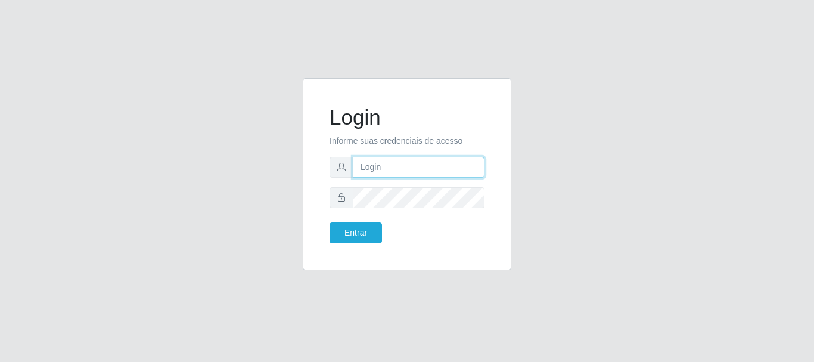
click at [387, 172] on input "text" at bounding box center [419, 167] width 132 height 21
type input "ritaiwof@b5"
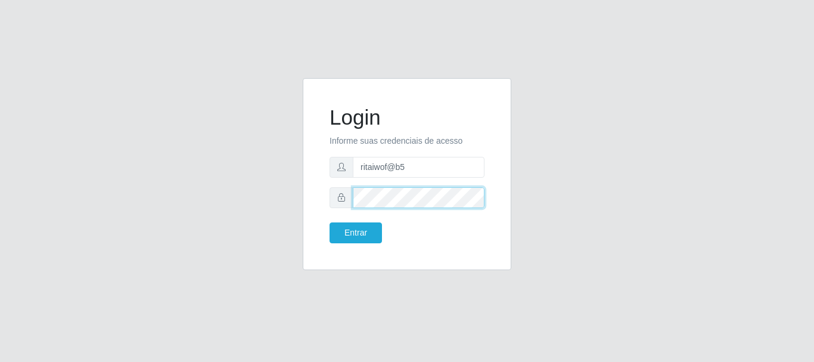
click at [330, 222] on button "Entrar" at bounding box center [356, 232] width 52 height 21
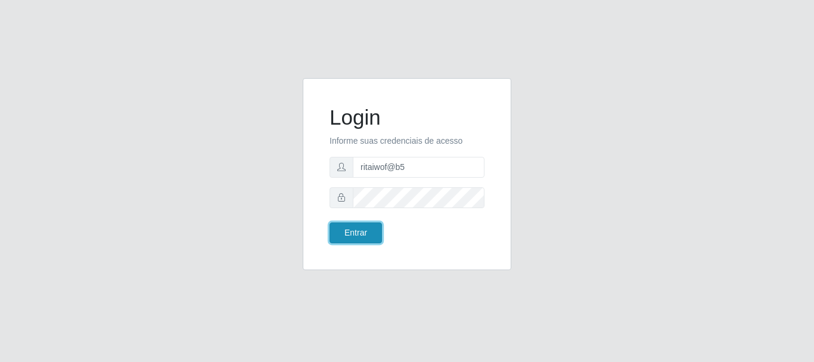
click at [368, 235] on button "Entrar" at bounding box center [356, 232] width 52 height 21
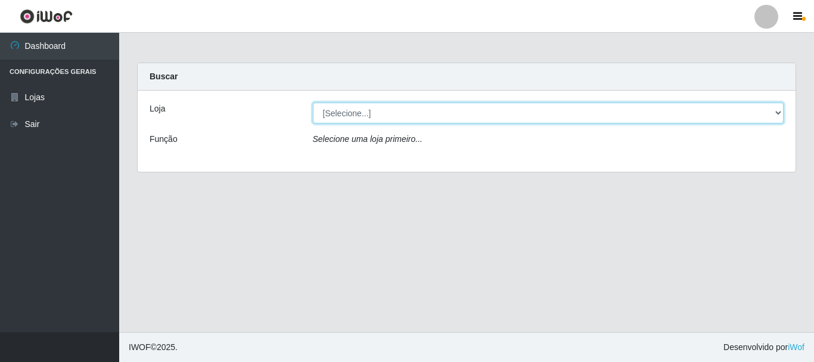
click at [778, 113] on select "[Selecione...] Bemais Supermercados - B5 Anatólia" at bounding box center [548, 113] width 471 height 21
select select "405"
click at [313, 103] on select "[Selecione...] Bemais Supermercados - B5 Anatólia" at bounding box center [548, 113] width 471 height 21
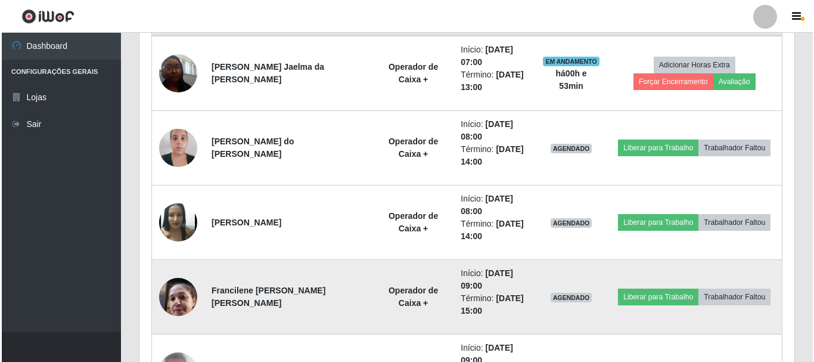
scroll to position [536, 0]
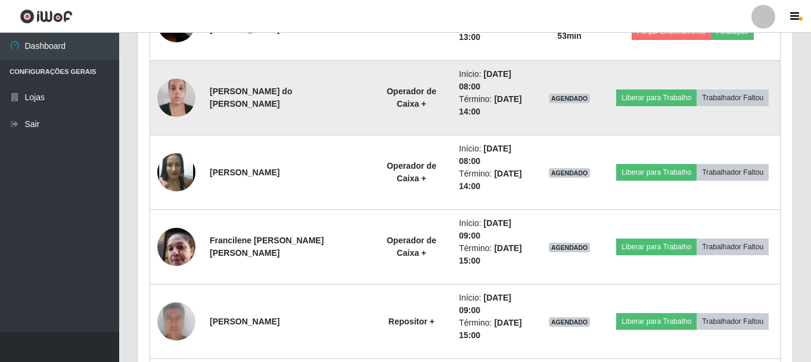
click at [173, 107] on img at bounding box center [176, 97] width 38 height 51
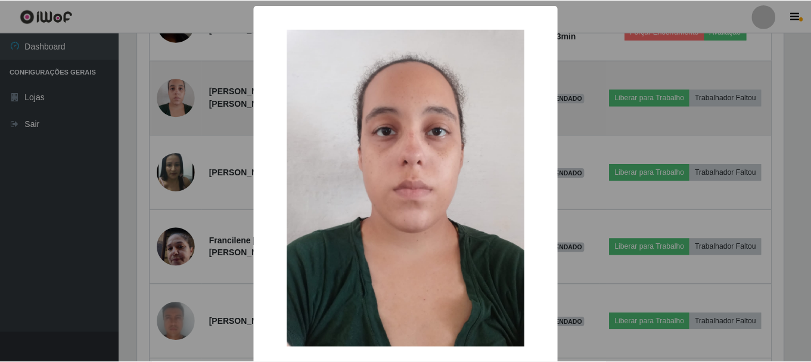
scroll to position [247, 649]
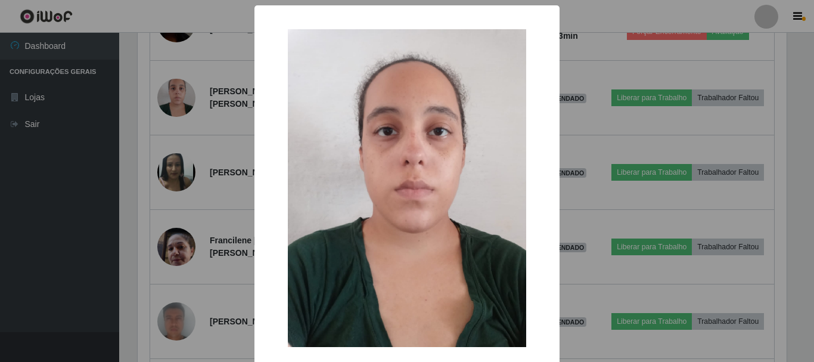
click at [178, 167] on div "× OK Cancel" at bounding box center [407, 181] width 814 height 362
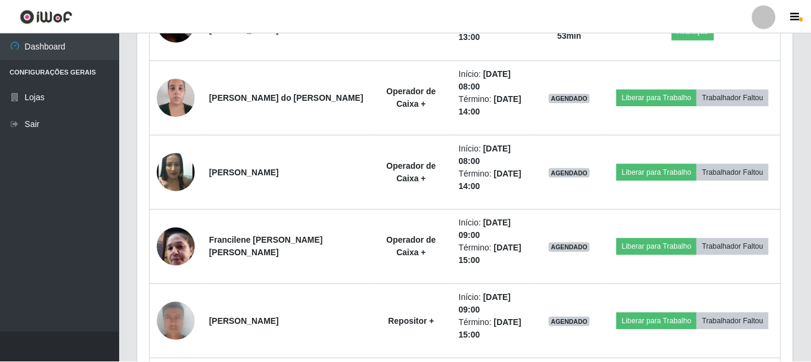
scroll to position [247, 655]
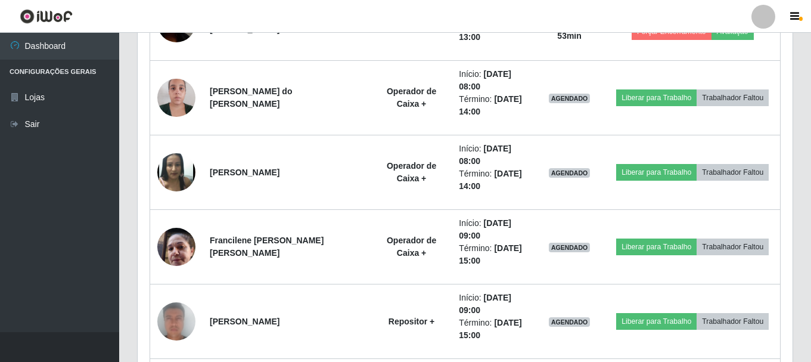
click at [178, 167] on img at bounding box center [176, 172] width 38 height 46
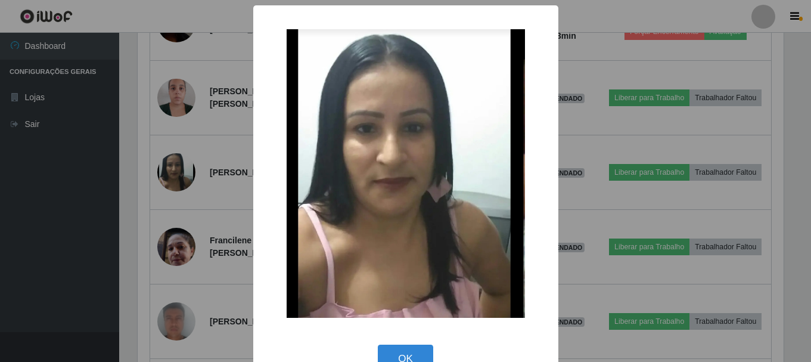
scroll to position [247, 649]
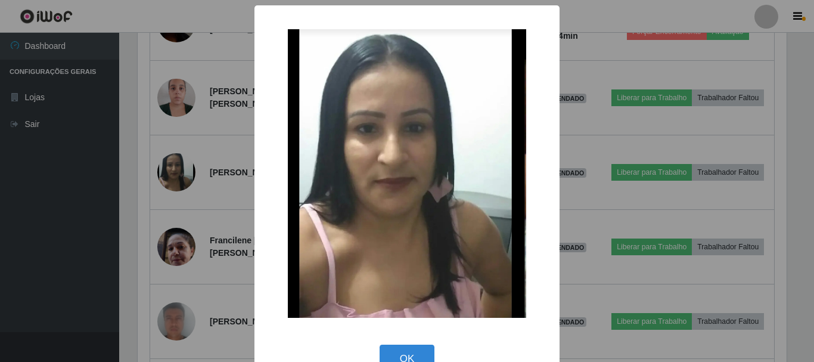
click at [185, 244] on div "× OK Cancel" at bounding box center [407, 181] width 814 height 362
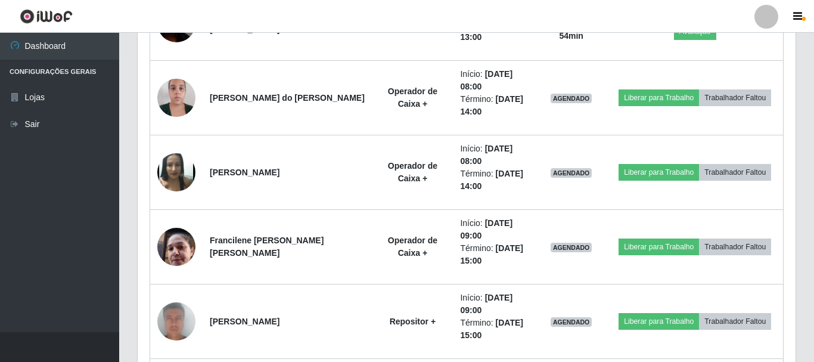
scroll to position [247, 655]
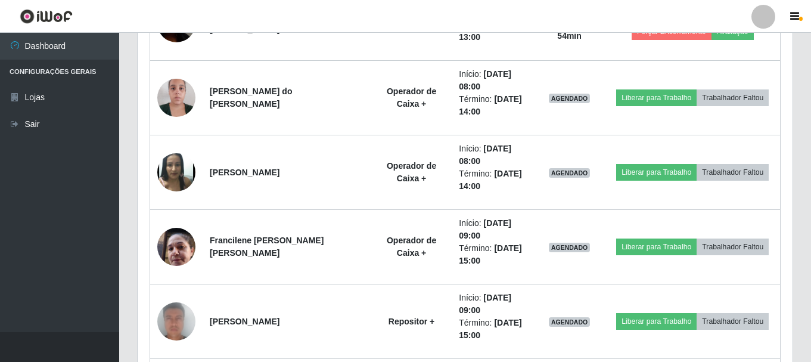
click at [185, 244] on img at bounding box center [176, 246] width 38 height 51
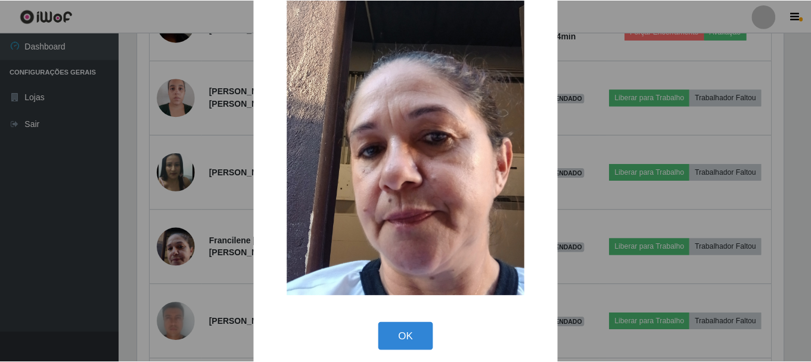
scroll to position [60, 0]
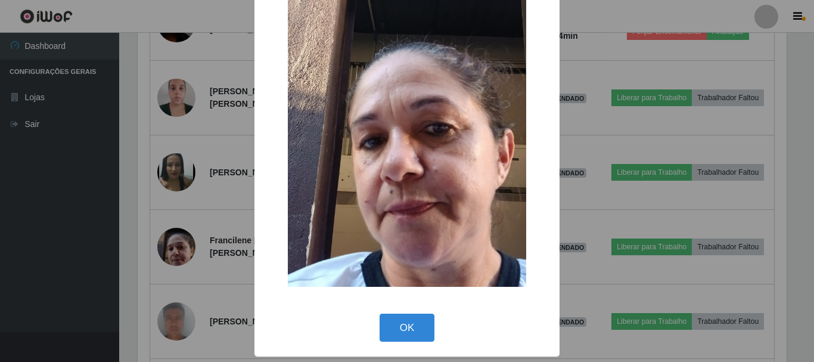
click at [206, 237] on div "× OK Cancel" at bounding box center [407, 181] width 814 height 362
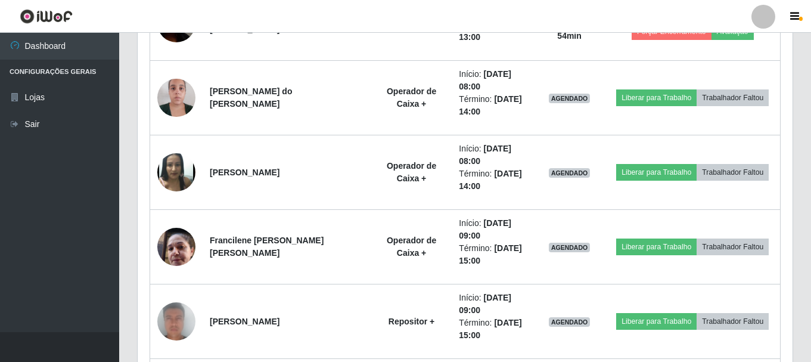
scroll to position [247, 655]
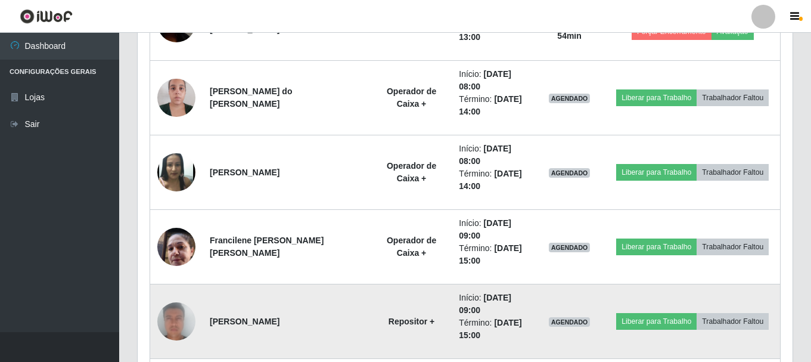
click at [184, 324] on img at bounding box center [176, 321] width 38 height 79
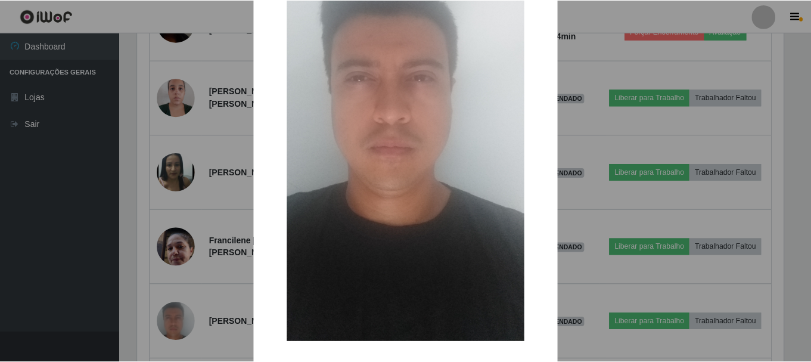
scroll to position [173, 0]
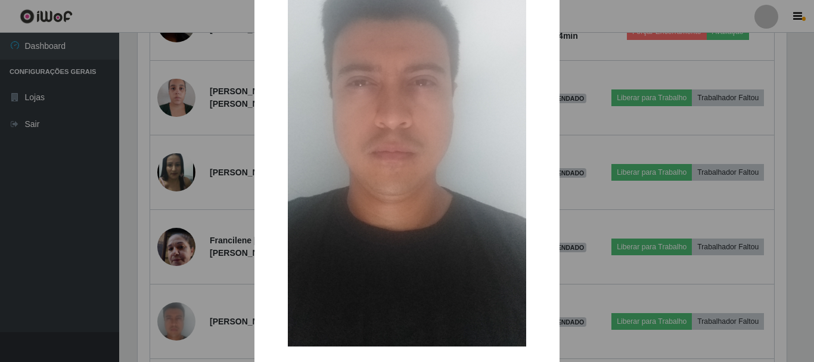
click at [204, 310] on div "× OK Cancel" at bounding box center [407, 181] width 814 height 362
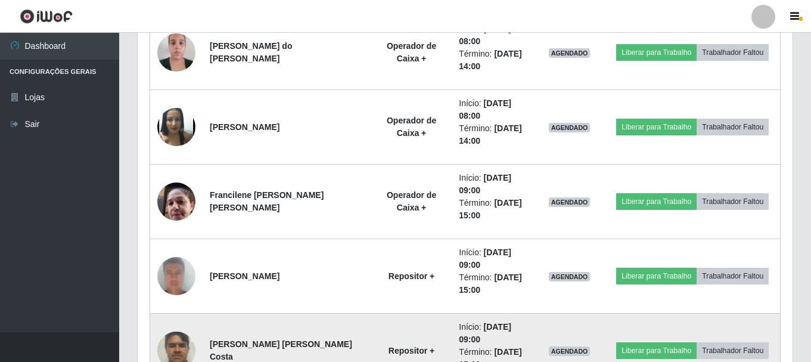
scroll to position [656, 0]
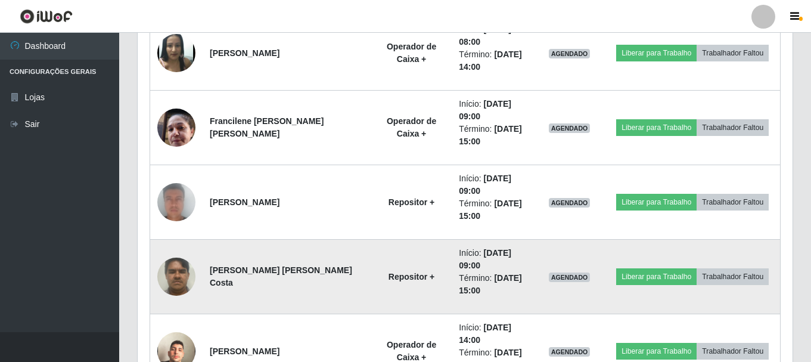
click at [182, 275] on img at bounding box center [176, 276] width 38 height 51
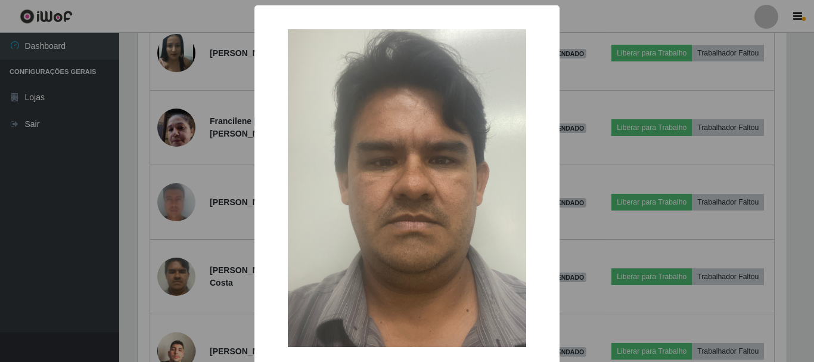
click at [182, 275] on div "× OK Cancel" at bounding box center [407, 181] width 814 height 362
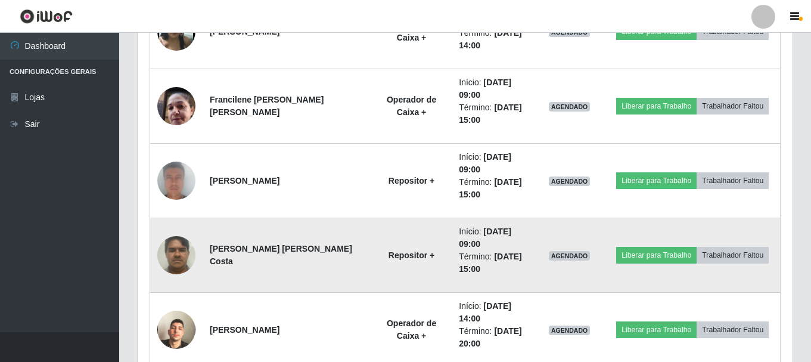
scroll to position [775, 0]
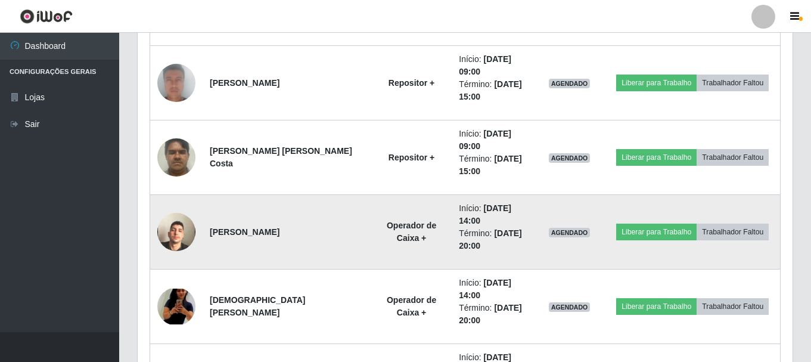
click at [187, 232] on img at bounding box center [176, 232] width 38 height 68
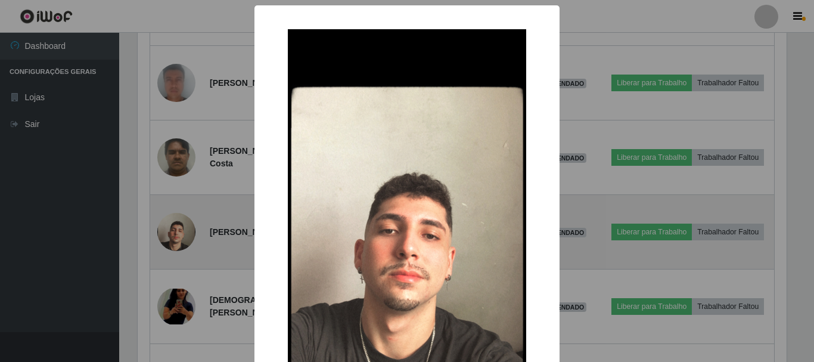
click at [187, 232] on div "× OK Cancel" at bounding box center [407, 181] width 814 height 362
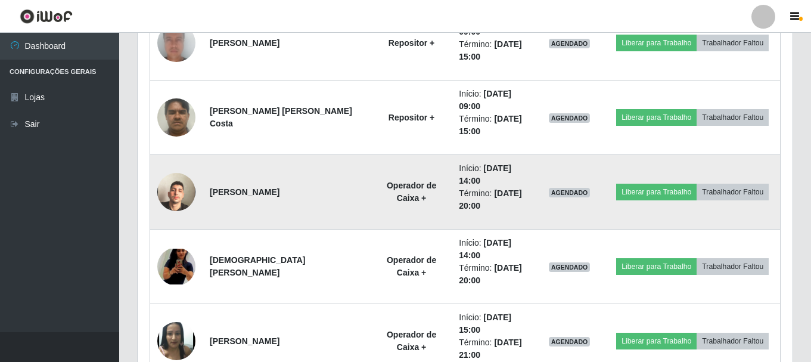
scroll to position [834, 0]
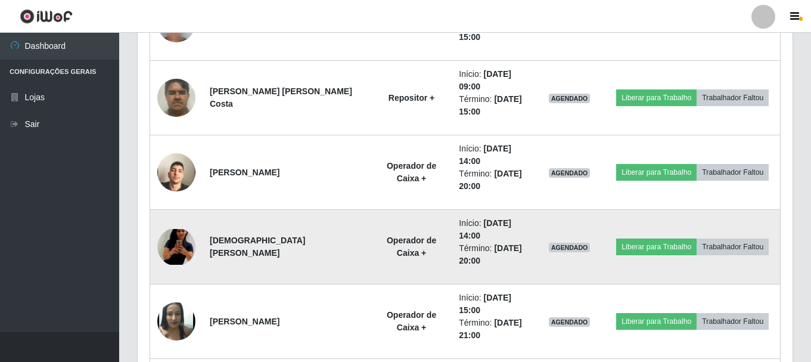
click at [184, 253] on img at bounding box center [176, 246] width 38 height 35
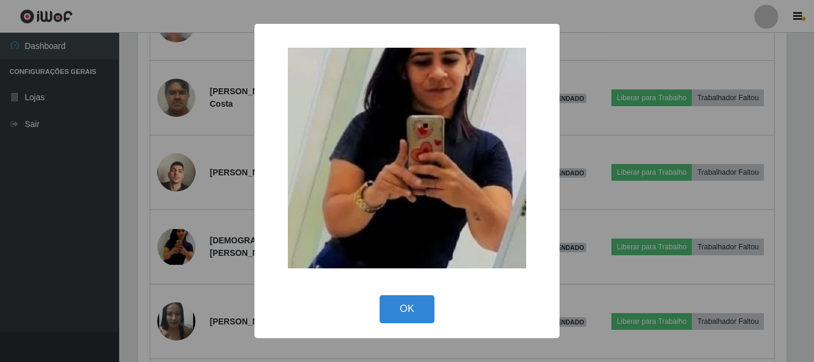
click at [184, 249] on div "× OK Cancel" at bounding box center [407, 181] width 814 height 362
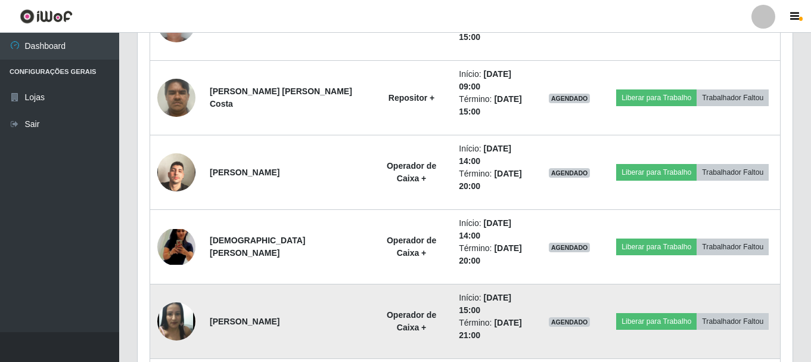
click at [181, 324] on img at bounding box center [176, 321] width 38 height 46
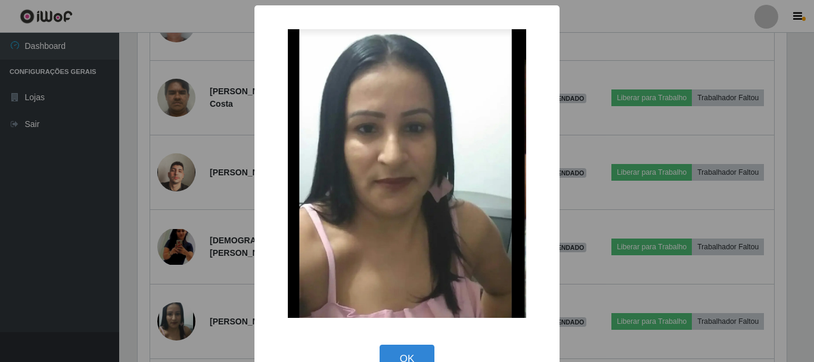
click at [179, 324] on div "× OK Cancel" at bounding box center [407, 181] width 814 height 362
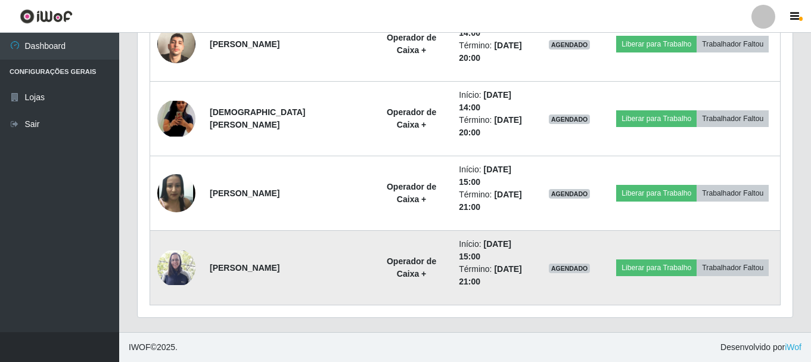
click at [172, 274] on img at bounding box center [176, 267] width 38 height 35
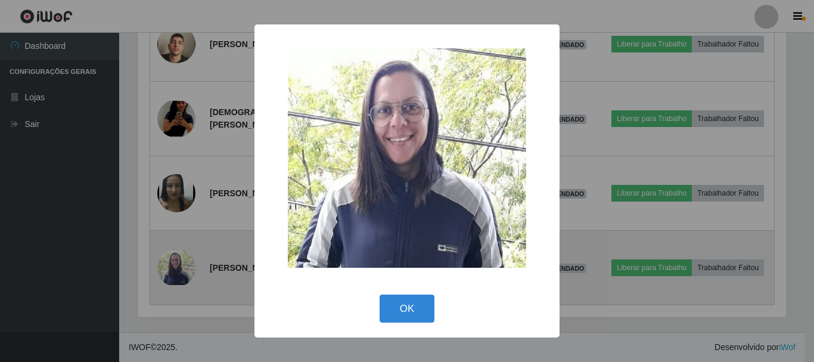
click at [172, 274] on div "× OK Cancel" at bounding box center [407, 181] width 814 height 362
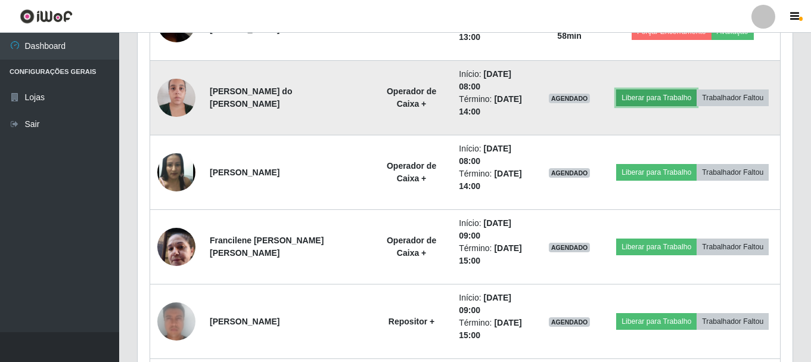
click at [647, 98] on button "Liberar para Trabalho" at bounding box center [656, 97] width 80 height 17
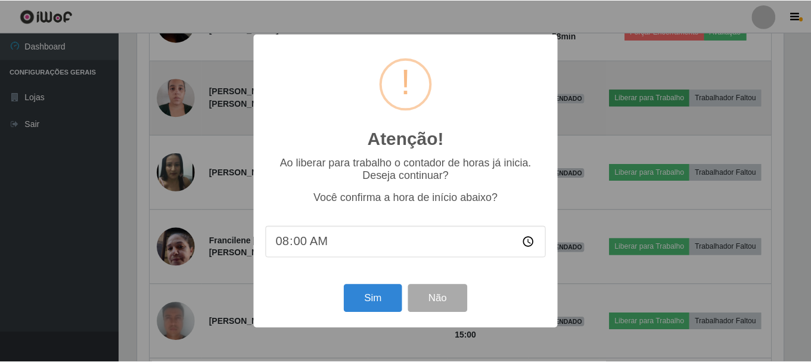
scroll to position [247, 649]
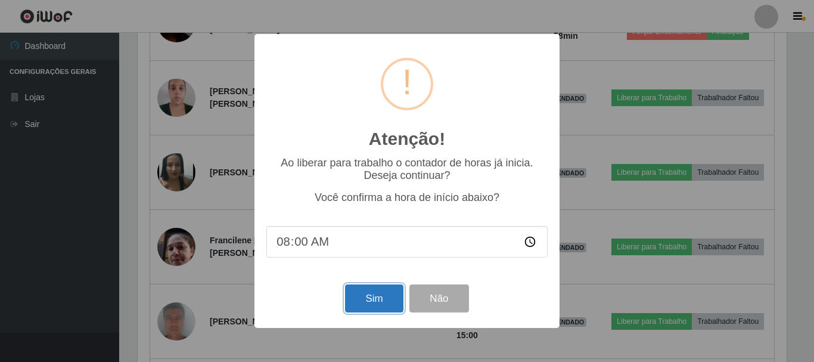
click at [359, 301] on button "Sim" at bounding box center [374, 298] width 58 height 28
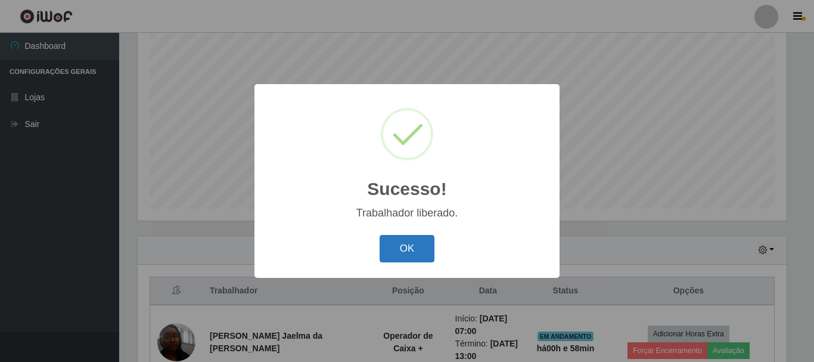
click at [416, 254] on button "OK" at bounding box center [407, 249] width 55 height 28
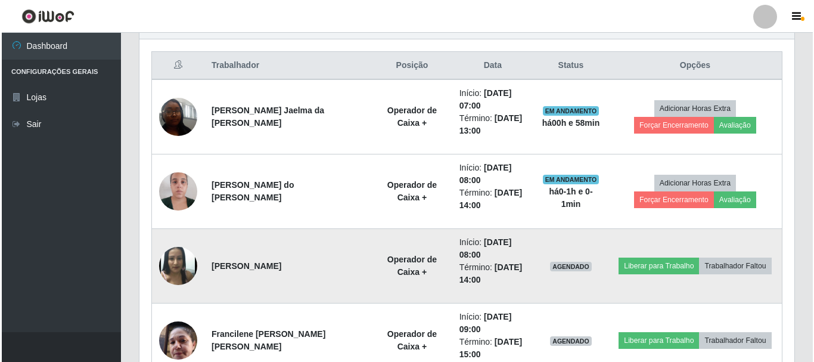
scroll to position [456, 0]
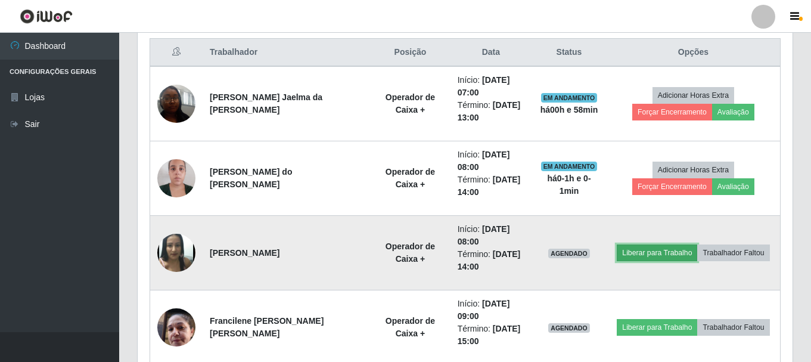
click at [639, 252] on button "Liberar para Trabalho" at bounding box center [657, 252] width 80 height 17
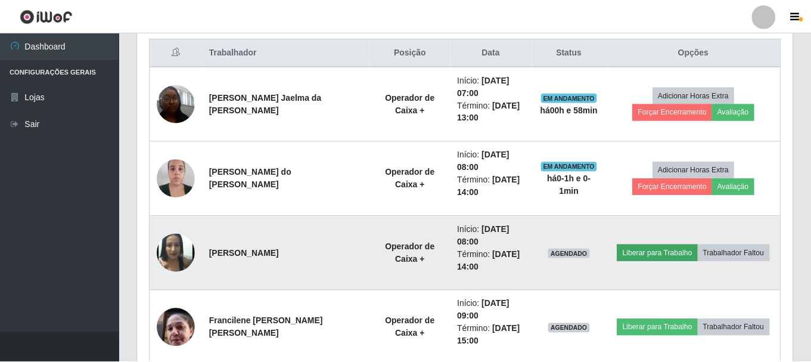
scroll to position [247, 649]
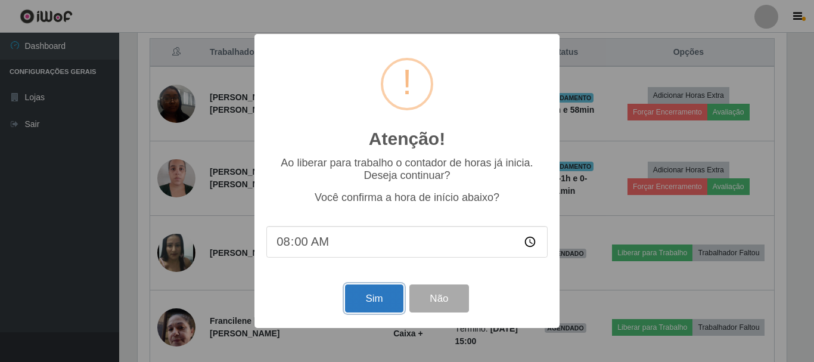
click at [362, 297] on button "Sim" at bounding box center [374, 298] width 58 height 28
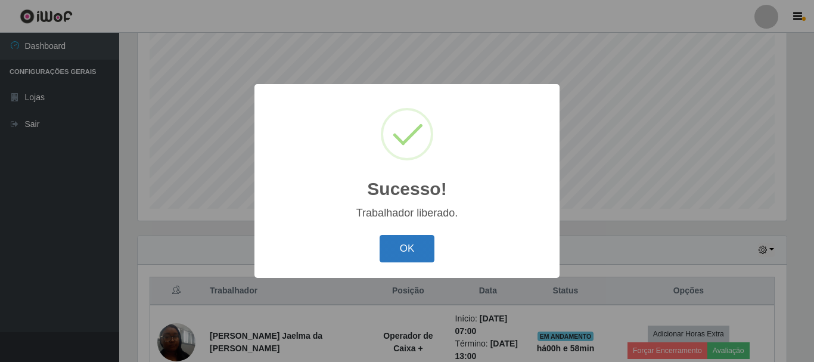
click at [408, 246] on button "OK" at bounding box center [407, 249] width 55 height 28
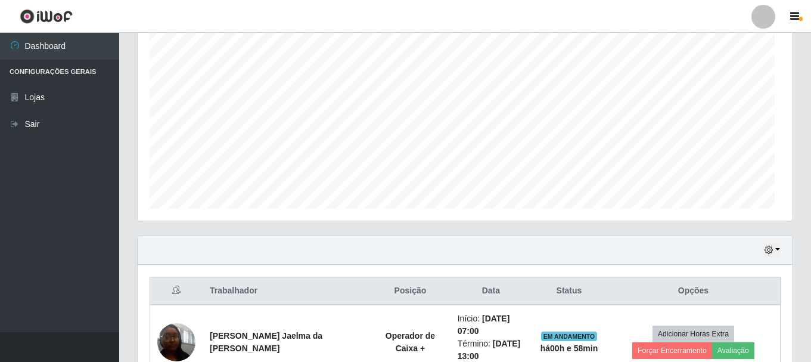
scroll to position [247, 655]
